Goal: Task Accomplishment & Management: Complete application form

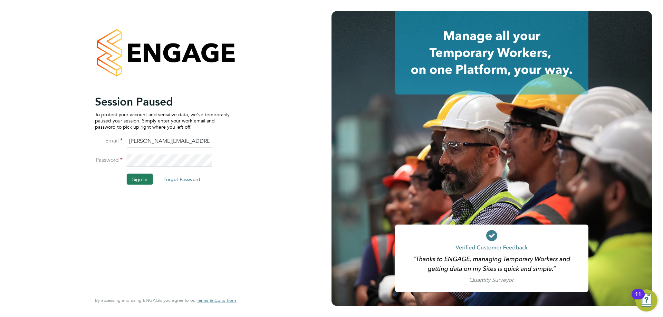
click at [137, 180] on button "Sign In" at bounding box center [140, 179] width 26 height 11
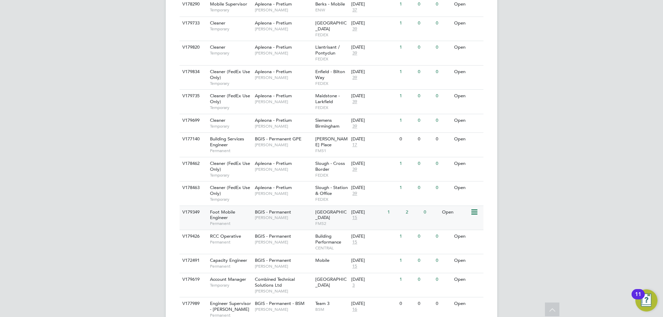
scroll to position [345, 0]
click at [239, 205] on div "Foot Mobile Engineer Permanent" at bounding box center [229, 217] width 48 height 24
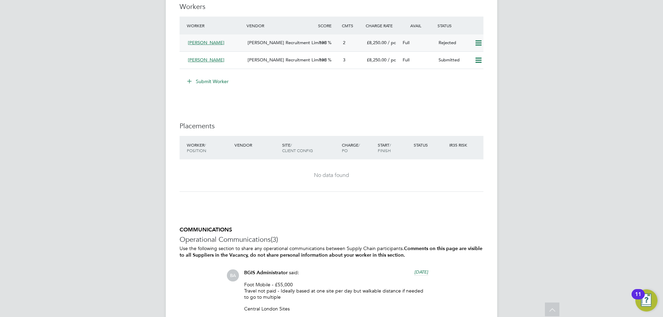
scroll to position [864, 0]
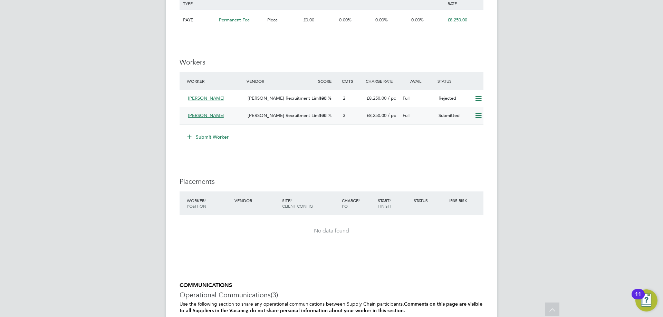
click at [243, 113] on div "[PERSON_NAME]" at bounding box center [215, 115] width 60 height 11
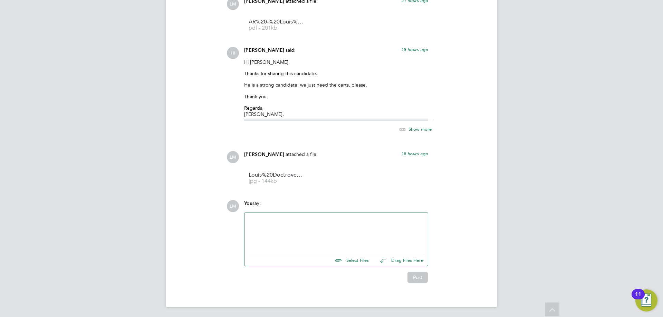
scroll to position [700, 0]
click at [359, 259] on input "file" at bounding box center [372, 258] width 104 height 10
type input "C:\fakepath\LD - Level 2.jpg"
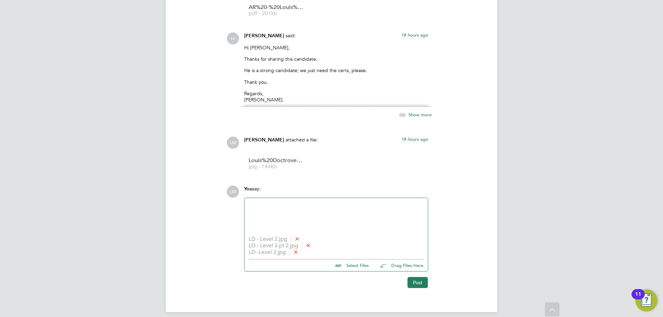
scroll to position [719, 0]
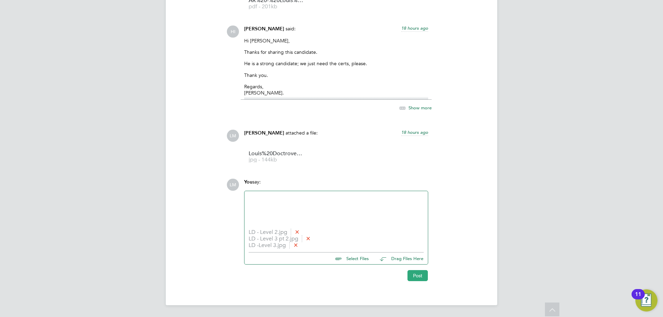
click at [415, 280] on button "Post" at bounding box center [418, 276] width 20 height 11
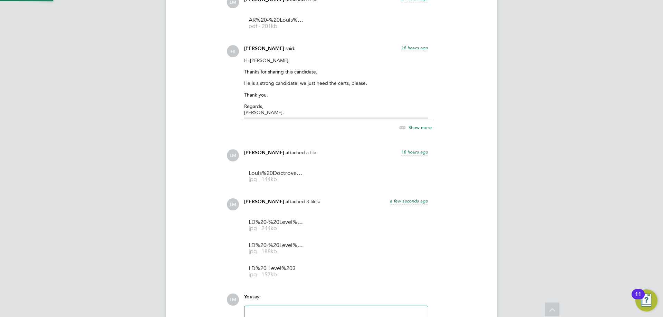
scroll to position [795, 0]
